Goal: Complete application form: Complete application form

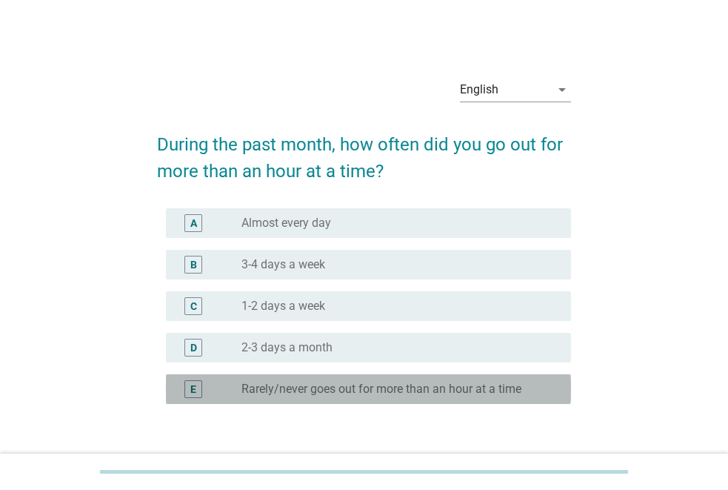
click at [373, 387] on label "Rarely/never goes out for more than an hour at a time" at bounding box center [382, 389] width 280 height 15
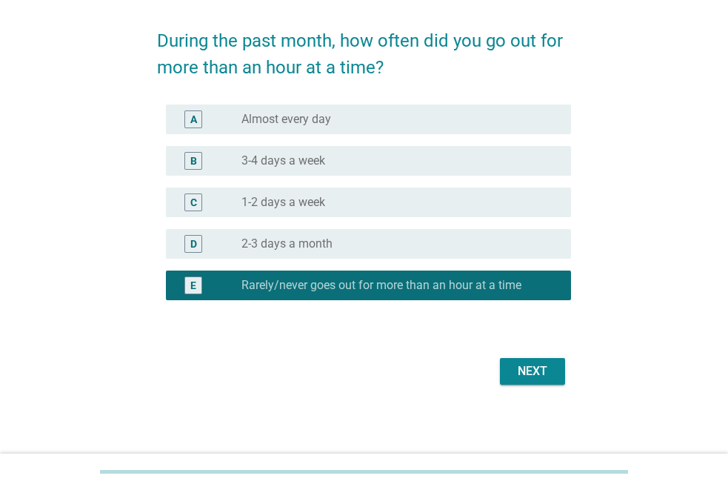
scroll to position [104, 0]
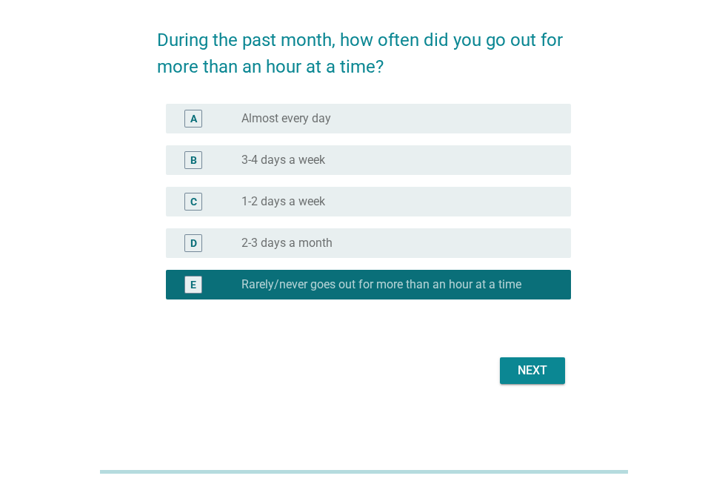
click at [545, 373] on div "Next" at bounding box center [532, 371] width 41 height 18
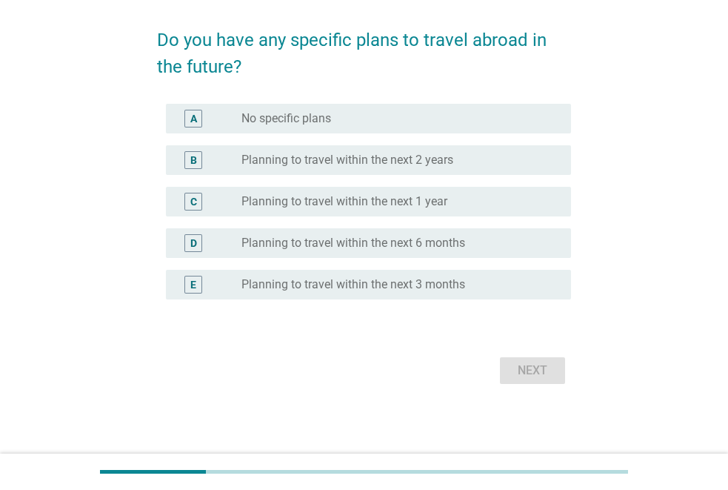
scroll to position [0, 0]
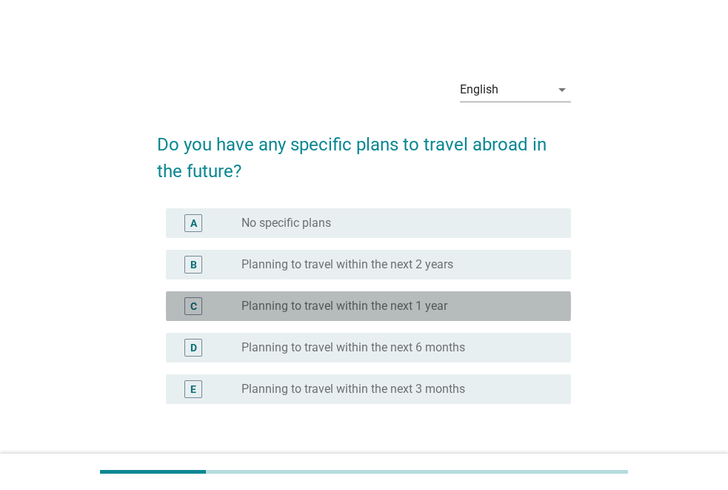
click at [370, 318] on div "C radio_button_unchecked Planning to travel within the next 1 year" at bounding box center [368, 306] width 405 height 30
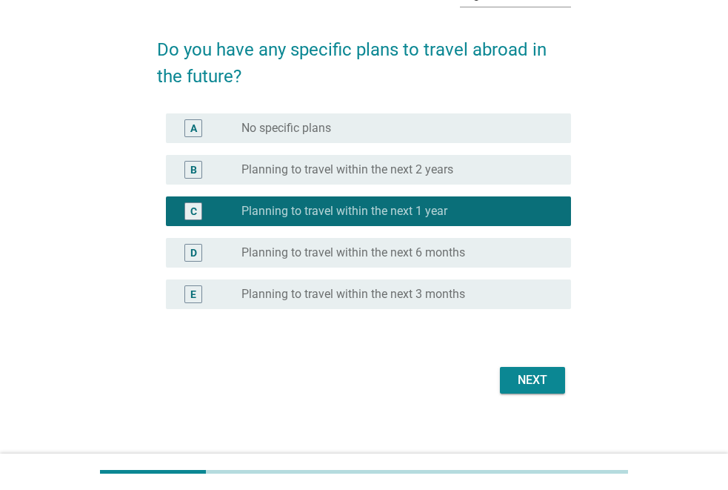
scroll to position [104, 0]
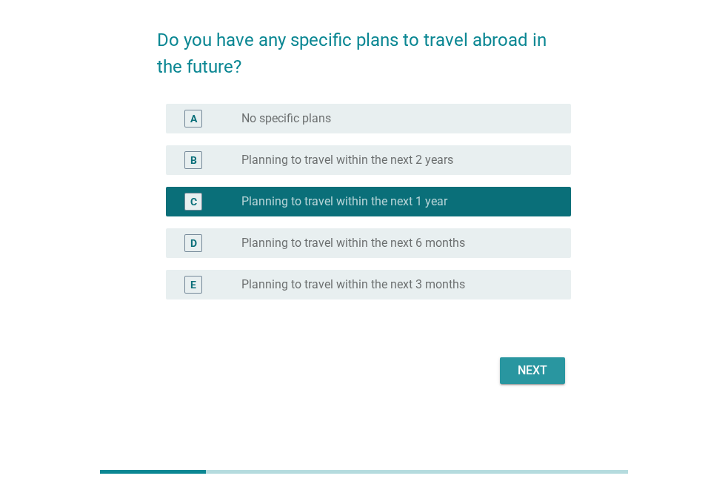
click at [506, 369] on button "Next" at bounding box center [532, 370] width 65 height 27
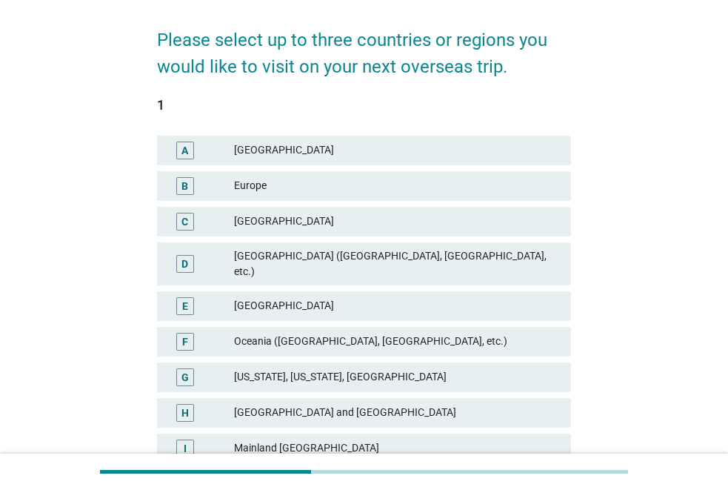
scroll to position [0, 0]
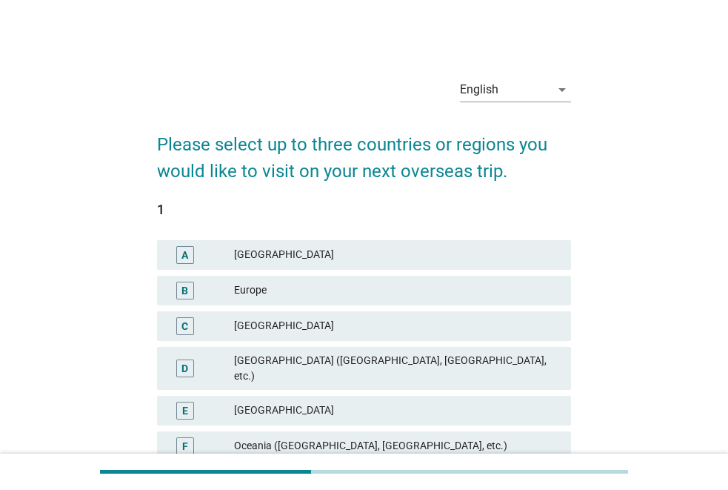
click at [344, 402] on div "[GEOGRAPHIC_DATA]" at bounding box center [396, 411] width 325 height 18
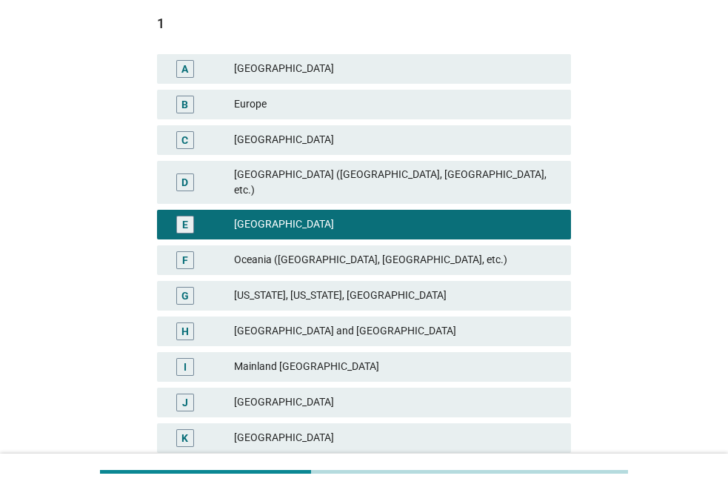
scroll to position [222, 0]
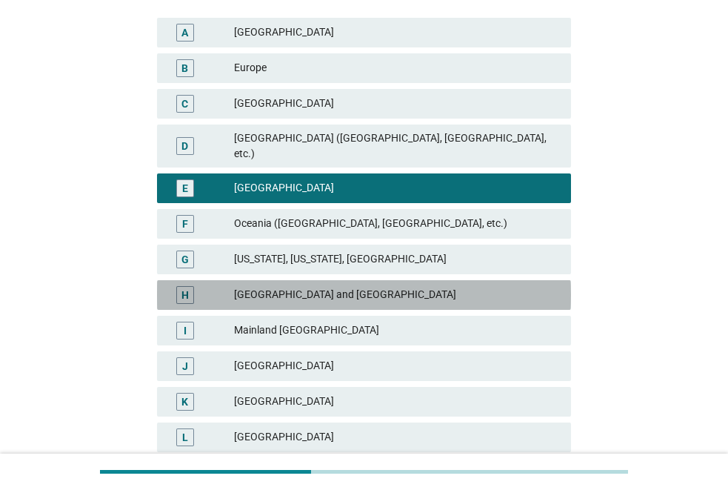
click at [353, 286] on div "[GEOGRAPHIC_DATA] and [GEOGRAPHIC_DATA]" at bounding box center [396, 295] width 325 height 18
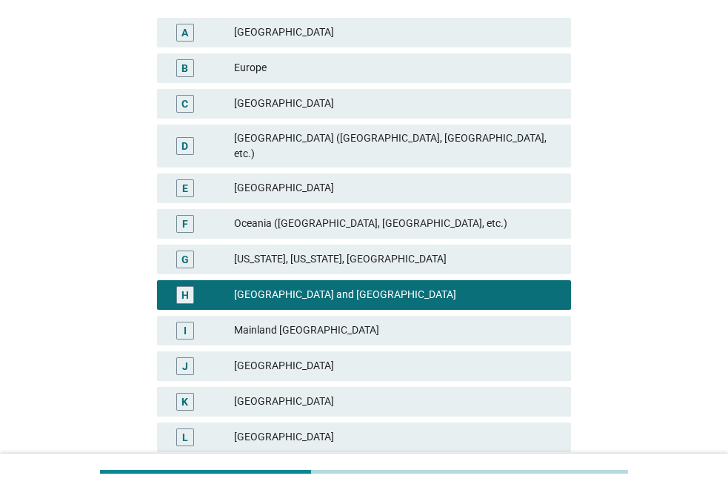
scroll to position [296, 0]
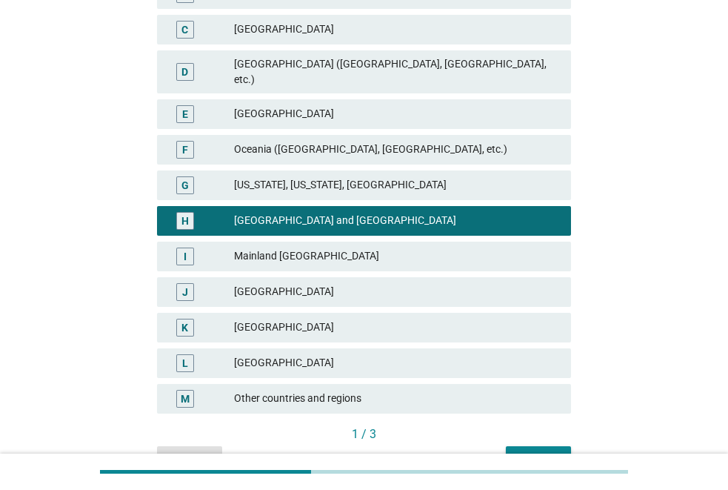
click at [342, 105] on div "[GEOGRAPHIC_DATA]" at bounding box center [396, 114] width 325 height 18
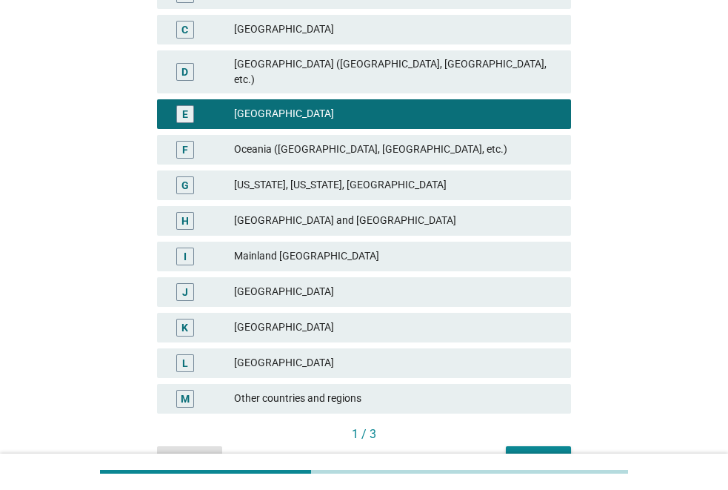
click at [539, 451] on div "Next" at bounding box center [538, 459] width 41 height 16
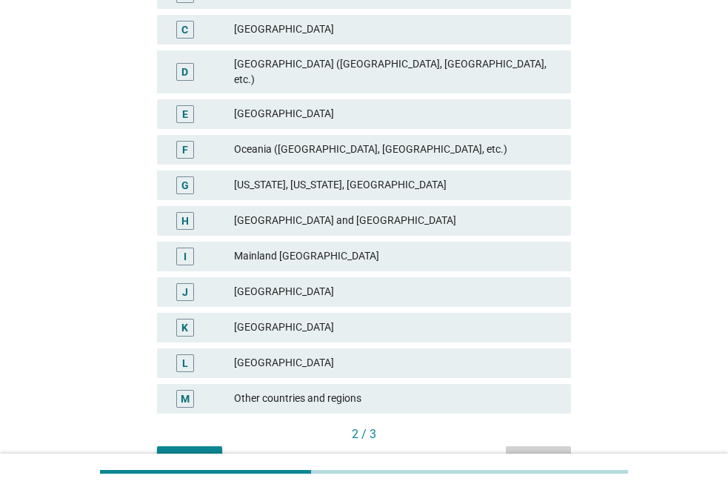
scroll to position [0, 0]
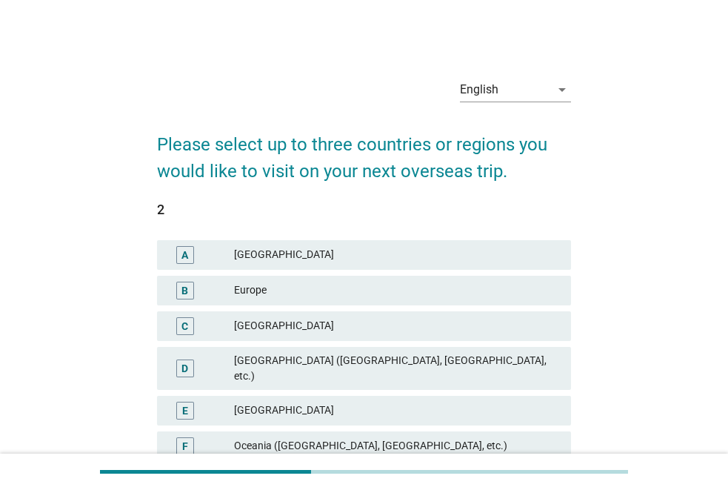
click at [316, 402] on div "[GEOGRAPHIC_DATA]" at bounding box center [396, 411] width 325 height 18
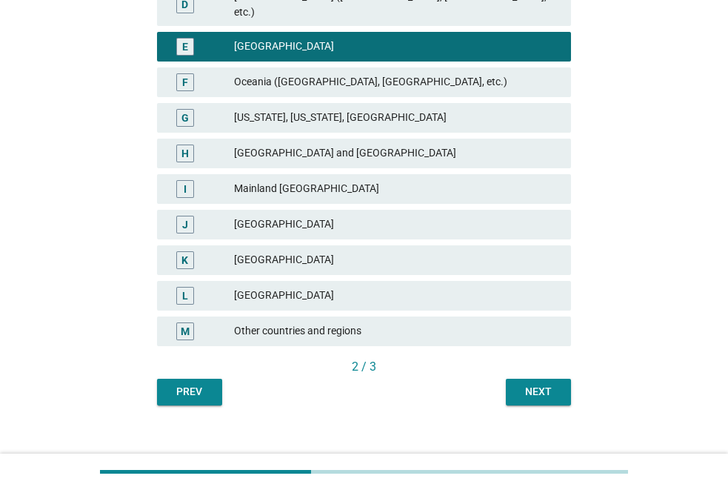
scroll to position [368, 0]
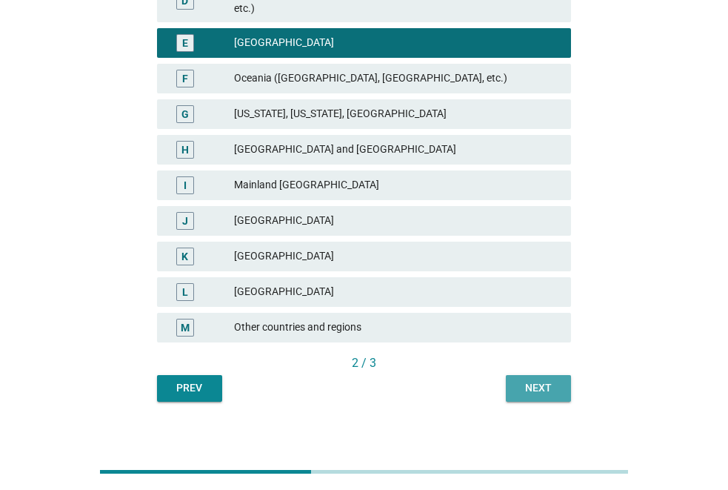
click at [522, 375] on button "Next" at bounding box center [538, 388] width 65 height 27
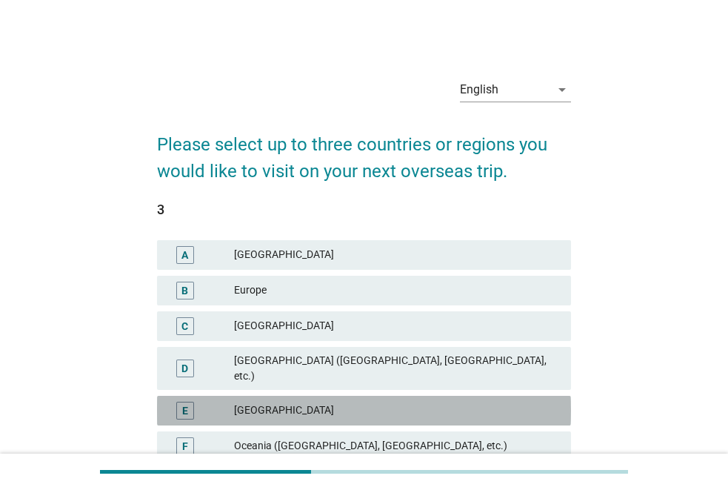
click at [412, 402] on div "[GEOGRAPHIC_DATA]" at bounding box center [396, 411] width 325 height 18
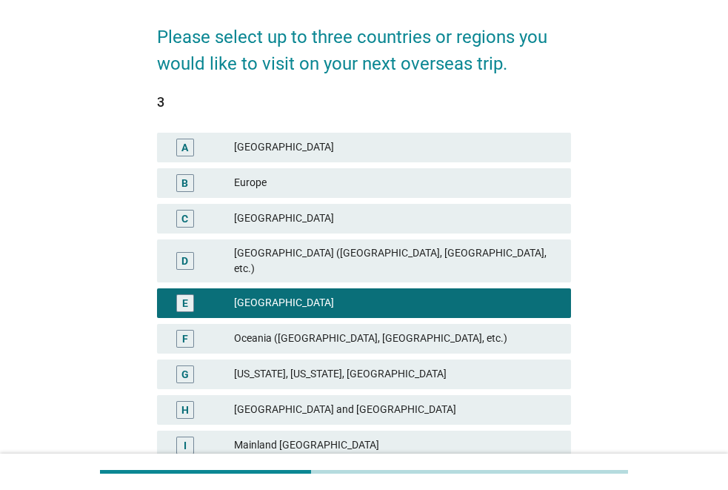
scroll to position [296, 0]
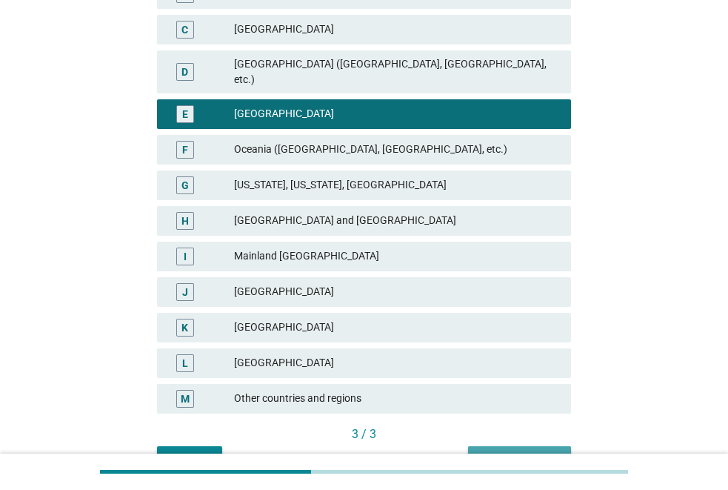
click at [517, 446] on button "Next question" at bounding box center [519, 459] width 103 height 27
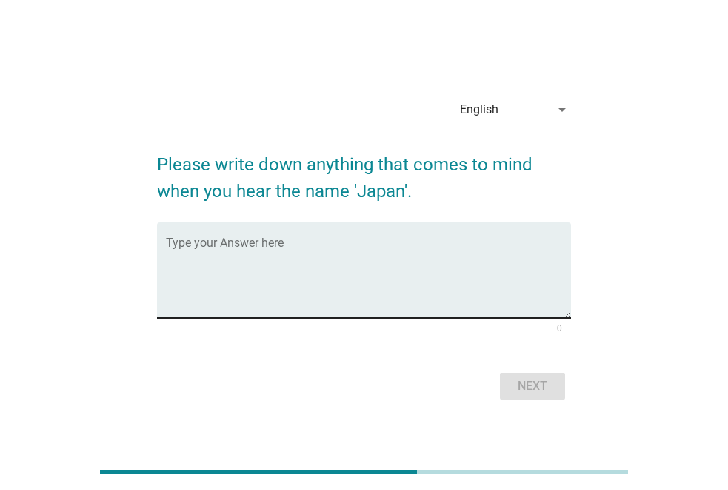
click at [418, 282] on textarea "Type your Answer here" at bounding box center [368, 279] width 405 height 78
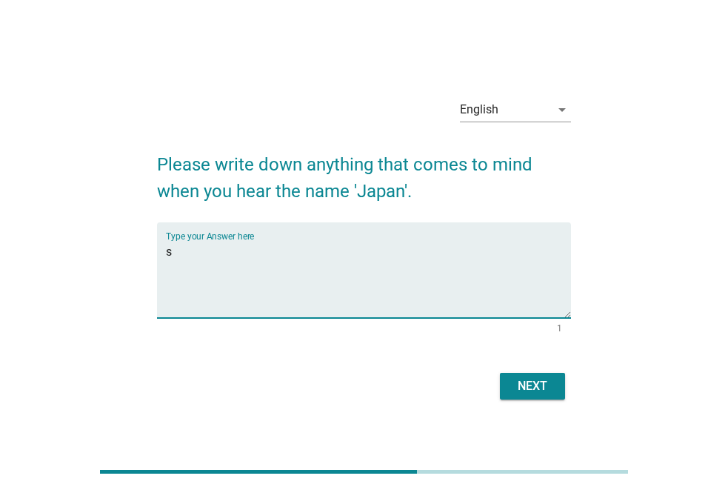
click at [418, 282] on textarea "s" at bounding box center [368, 279] width 405 height 78
type textarea "sushi,[PERSON_NAME],ramen"
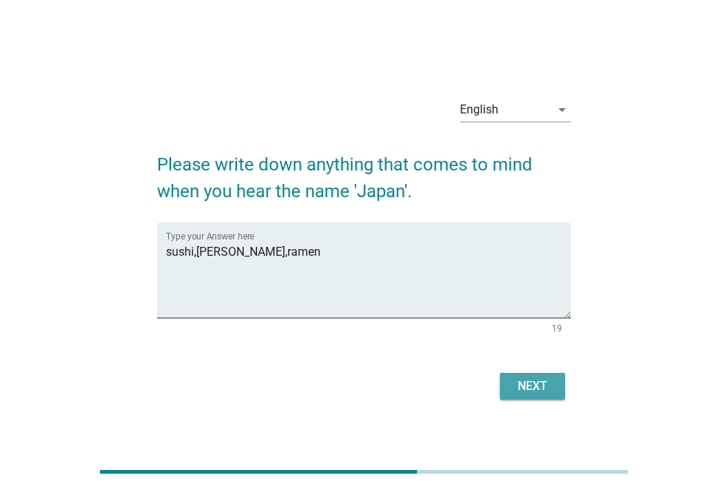
click at [516, 385] on div "Next" at bounding box center [532, 386] width 41 height 18
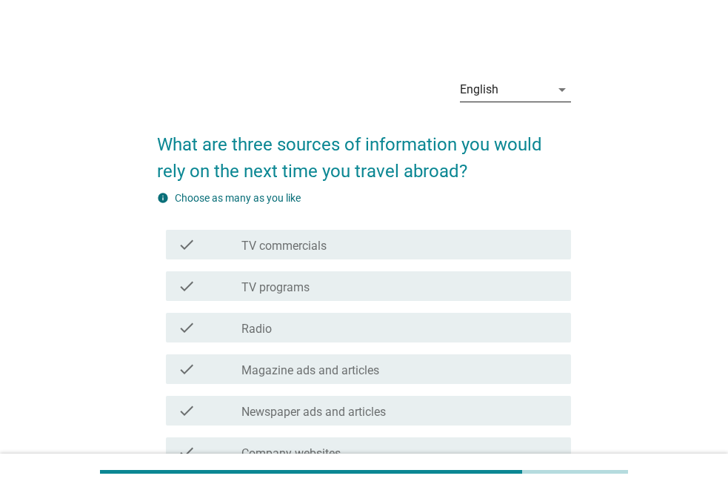
click at [535, 94] on div "English" at bounding box center [505, 90] width 90 height 24
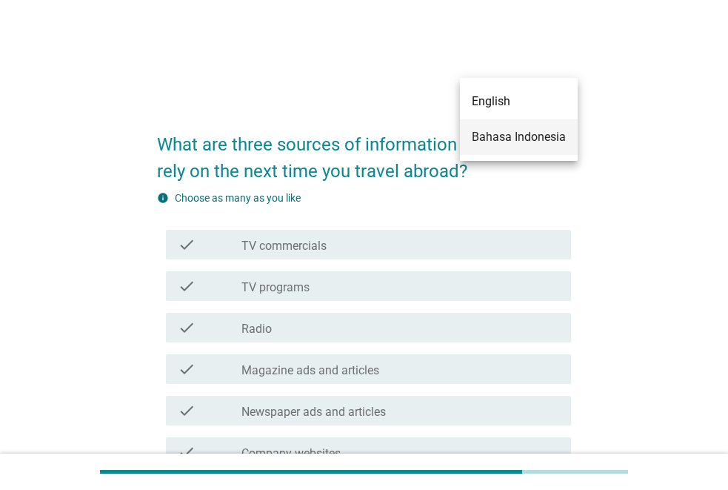
click at [531, 136] on div "Bahasa Indonesia" at bounding box center [519, 137] width 94 height 18
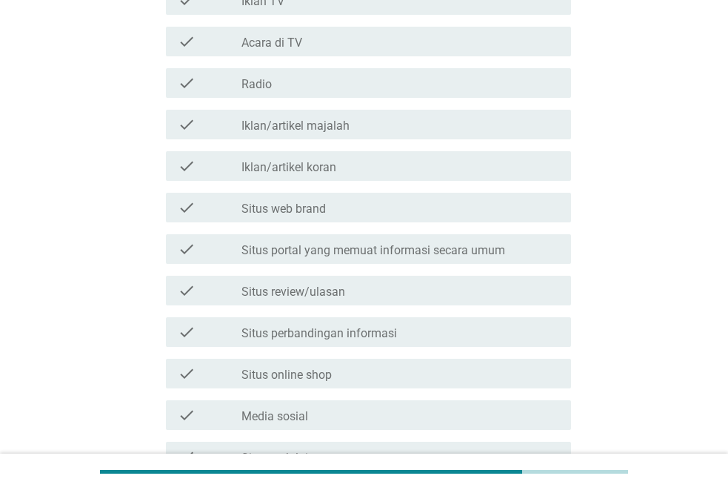
scroll to position [296, 0]
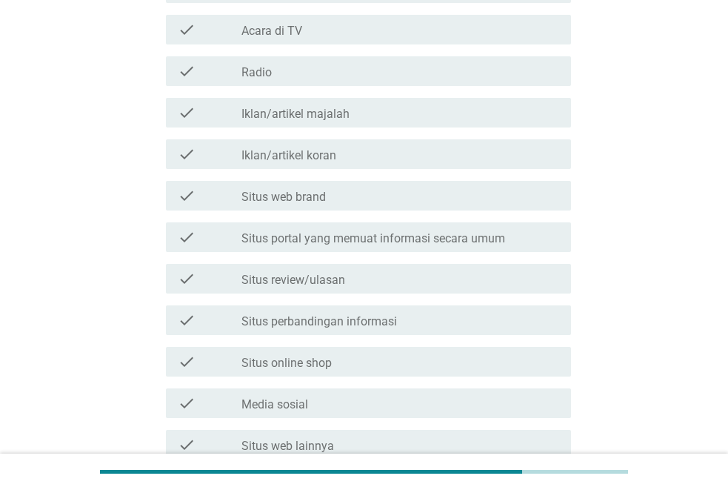
click at [358, 205] on div "check check_box_outline_blank Situs web brand" at bounding box center [368, 196] width 405 height 30
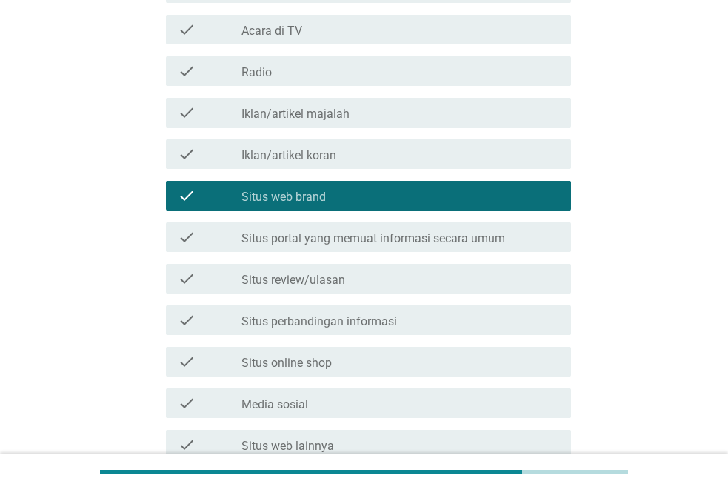
drag, startPoint x: 359, startPoint y: 236, endPoint x: 362, endPoint y: 245, distance: 9.2
click at [360, 236] on label "Situs portal yang memuat informasi secara umum" at bounding box center [374, 238] width 264 height 15
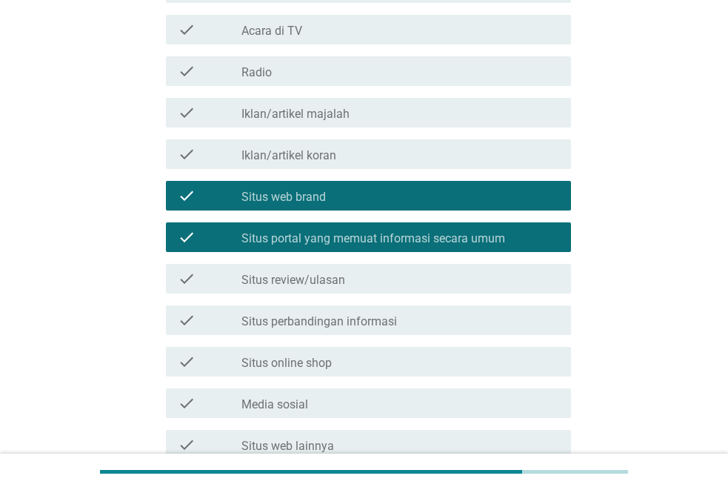
click at [380, 333] on div "check check_box_outline_blank Situs perbandingan informasi" at bounding box center [368, 320] width 405 height 30
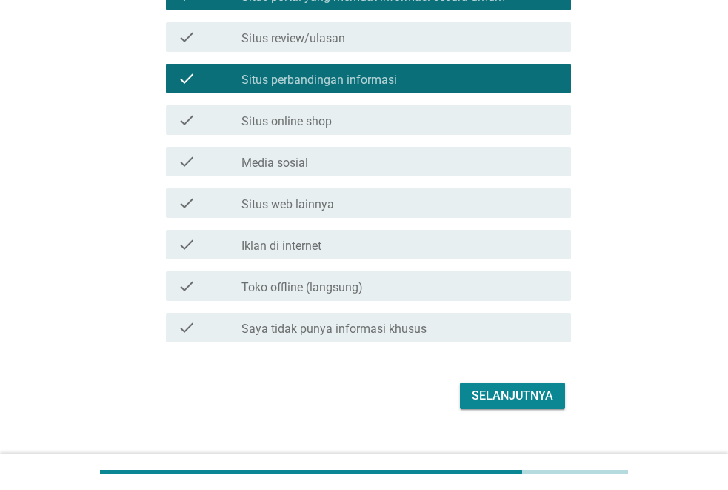
scroll to position [563, 0]
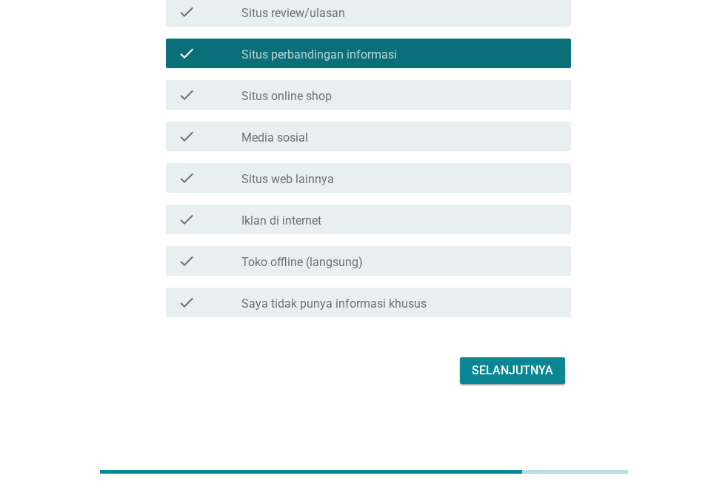
click at [508, 374] on div "Selanjutnya" at bounding box center [513, 371] width 82 height 18
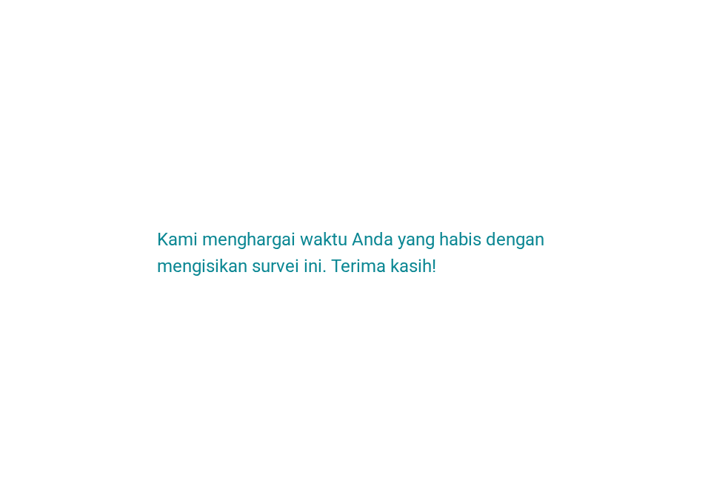
scroll to position [0, 0]
